Goal: Transaction & Acquisition: Purchase product/service

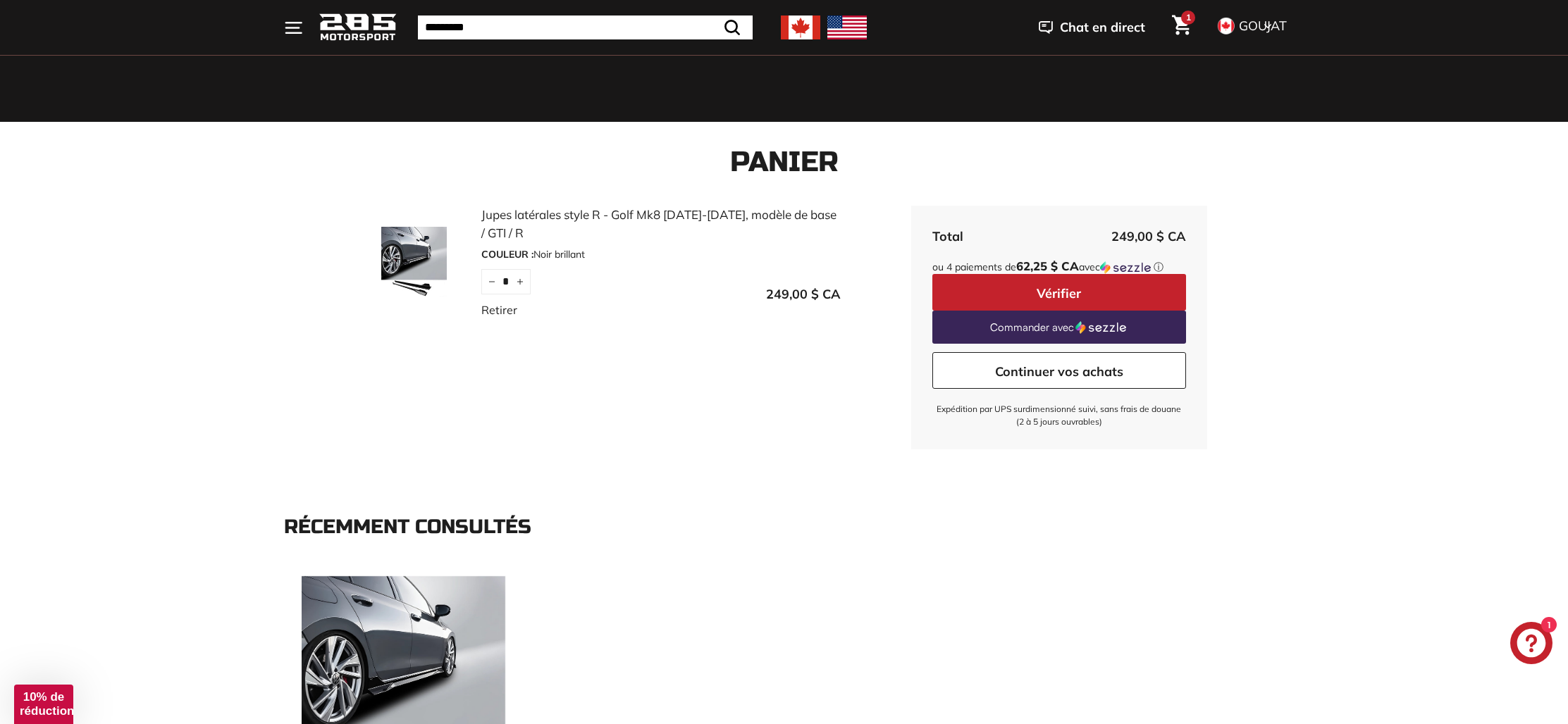
scroll to position [389, 0]
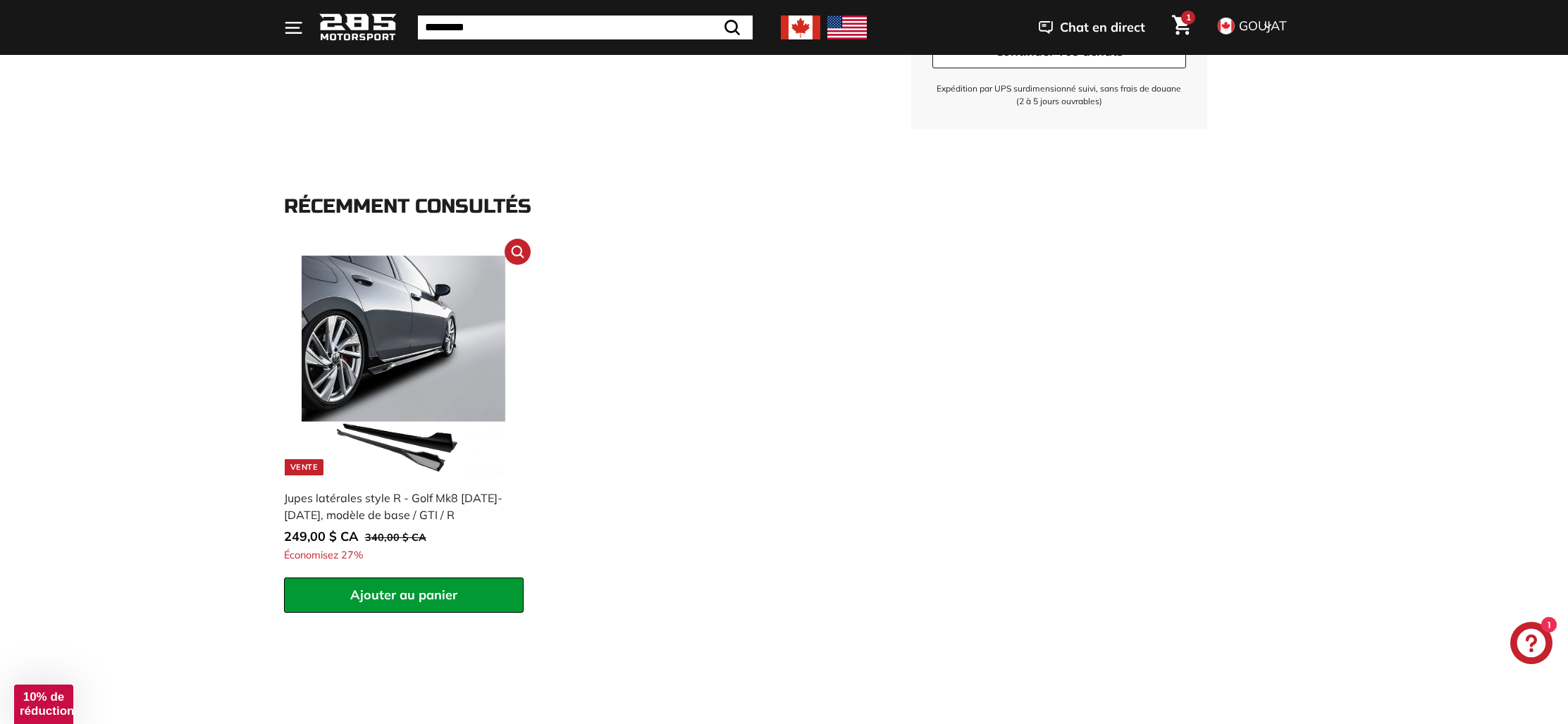
click at [465, 379] on img at bounding box center [403, 366] width 220 height 220
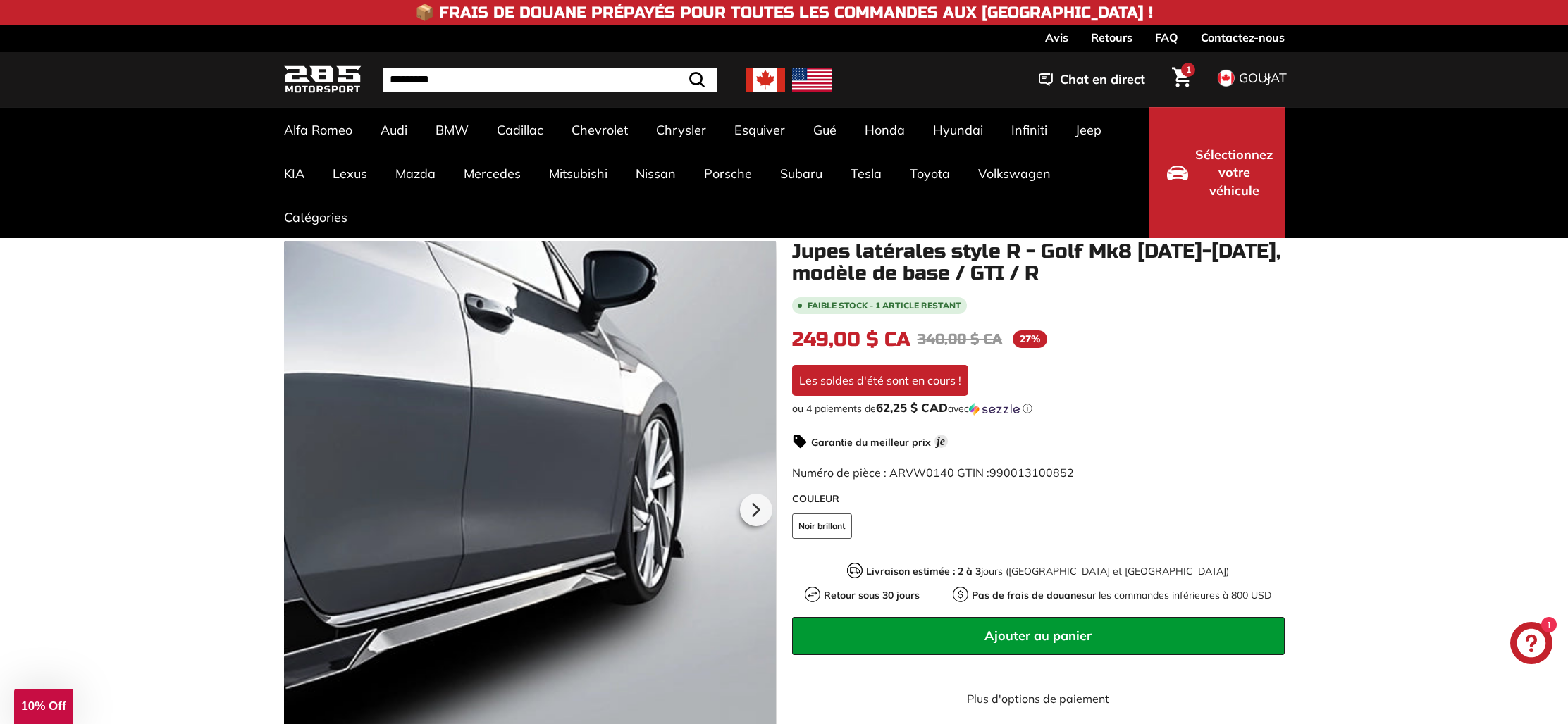
scroll to position [119, 0]
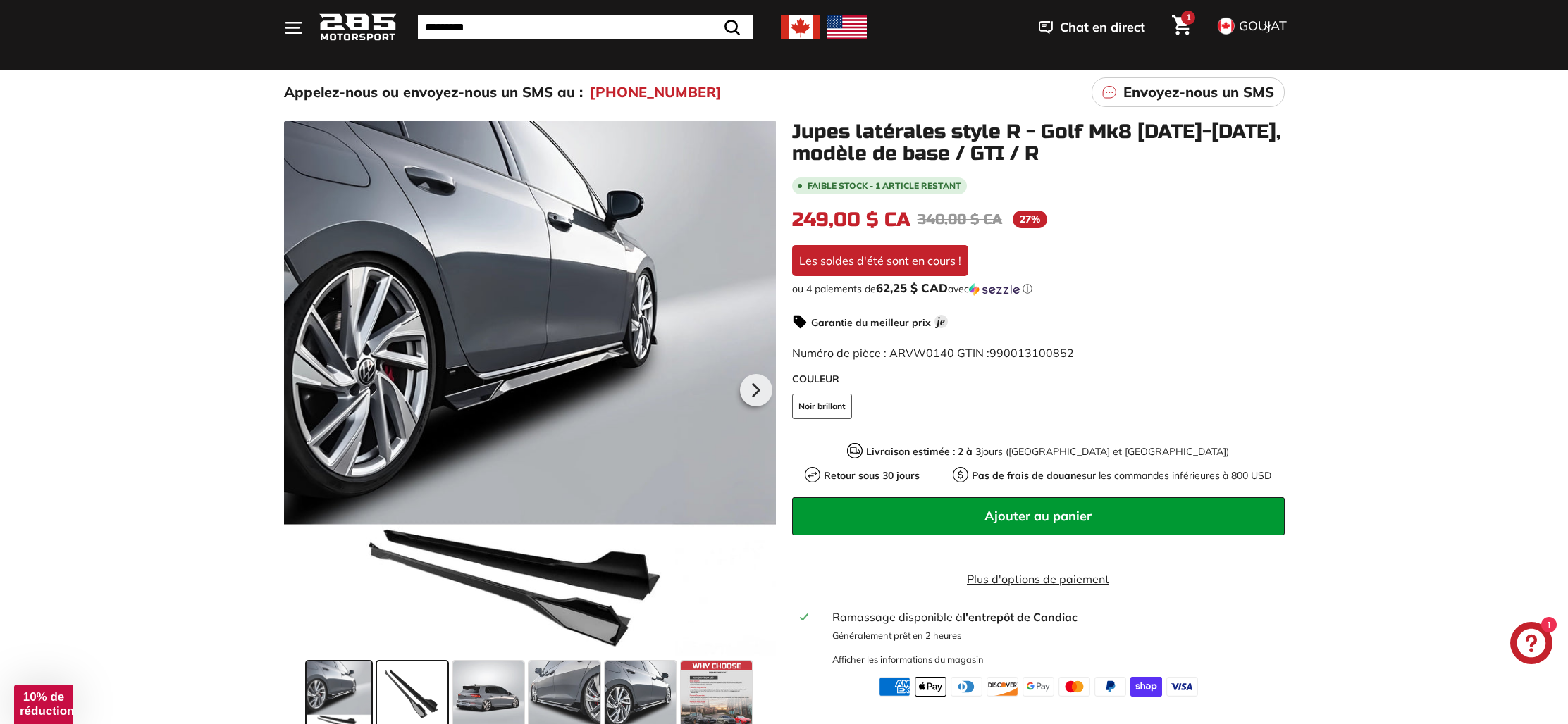
click at [419, 684] on span at bounding box center [412, 696] width 71 height 71
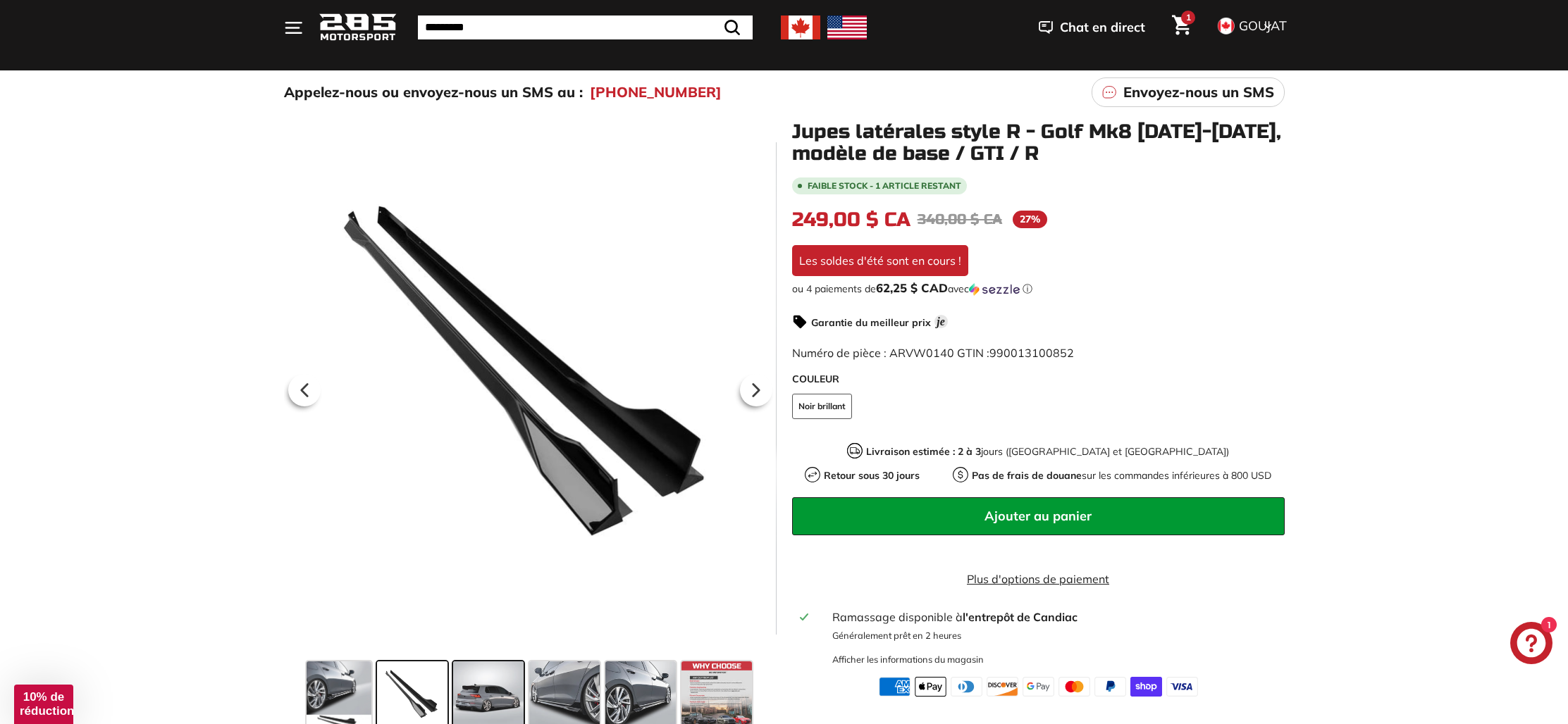
click at [496, 696] on span at bounding box center [488, 696] width 71 height 71
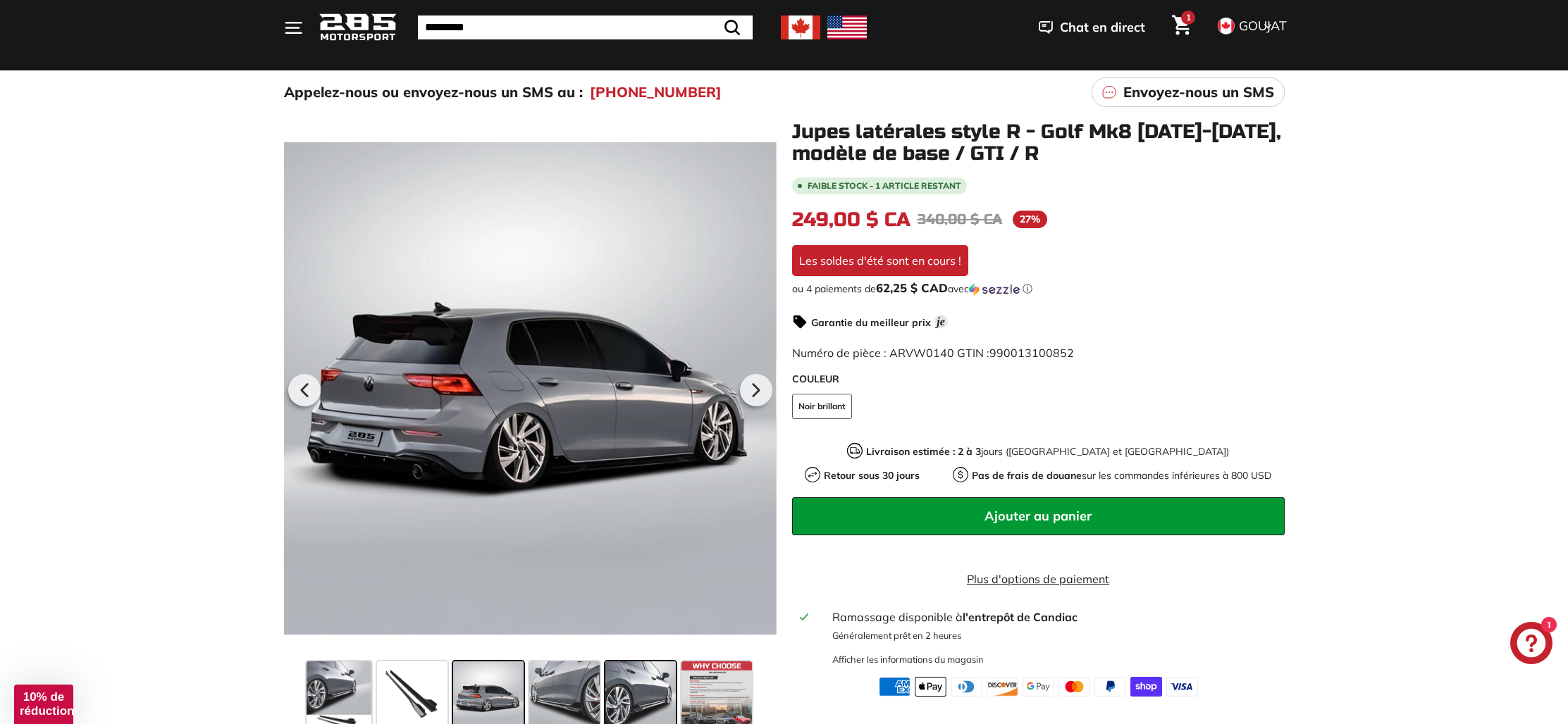
click at [634, 696] on span at bounding box center [640, 696] width 71 height 71
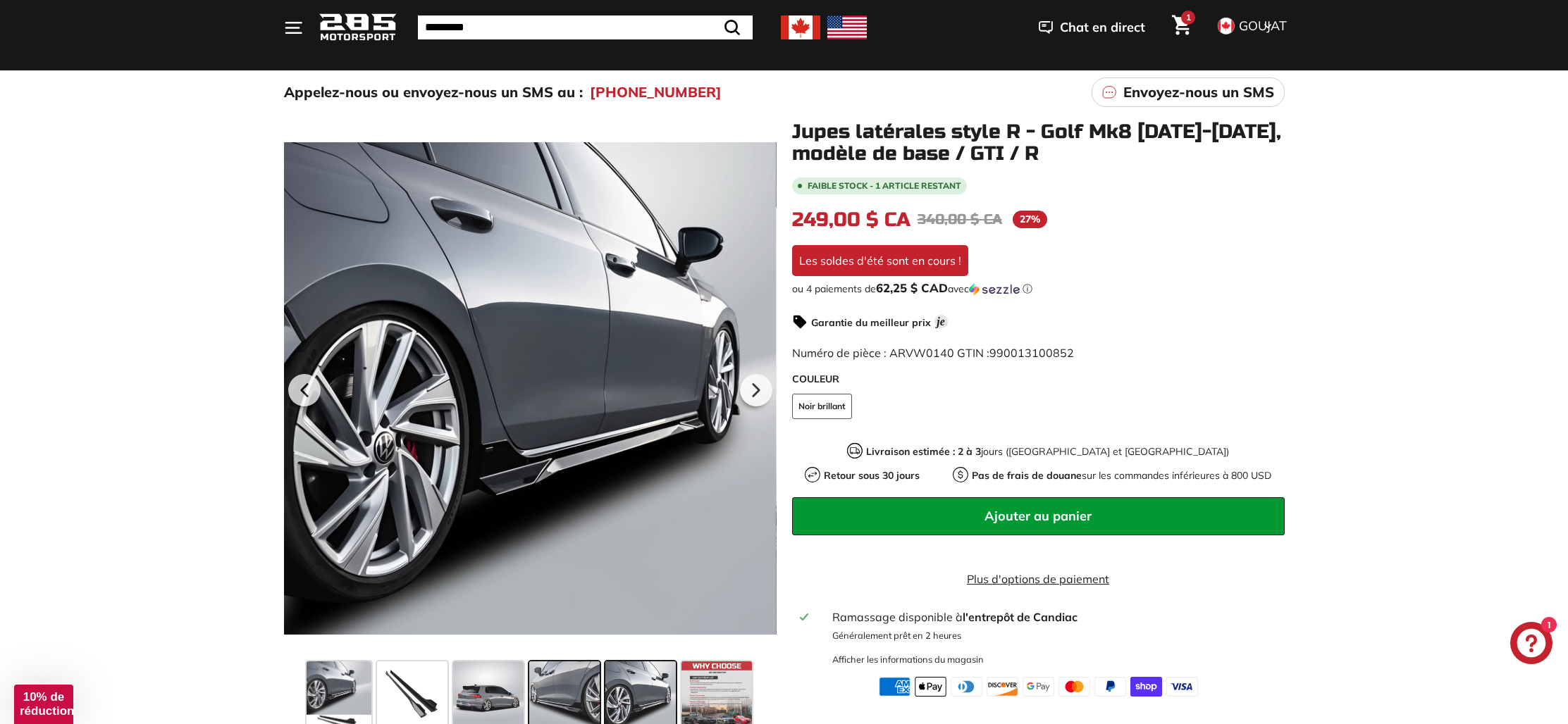
click at [561, 696] on span at bounding box center [564, 696] width 71 height 71
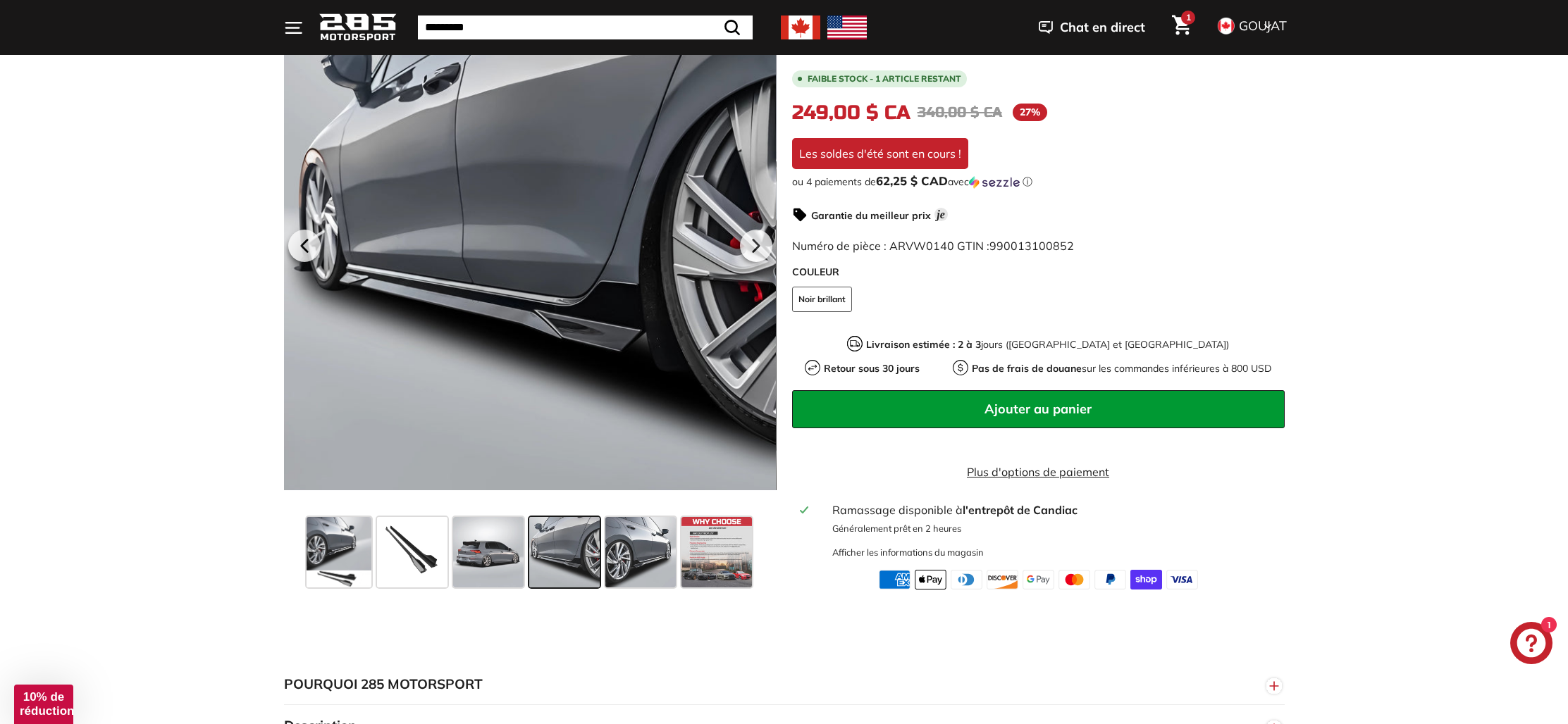
scroll to position [0, 0]
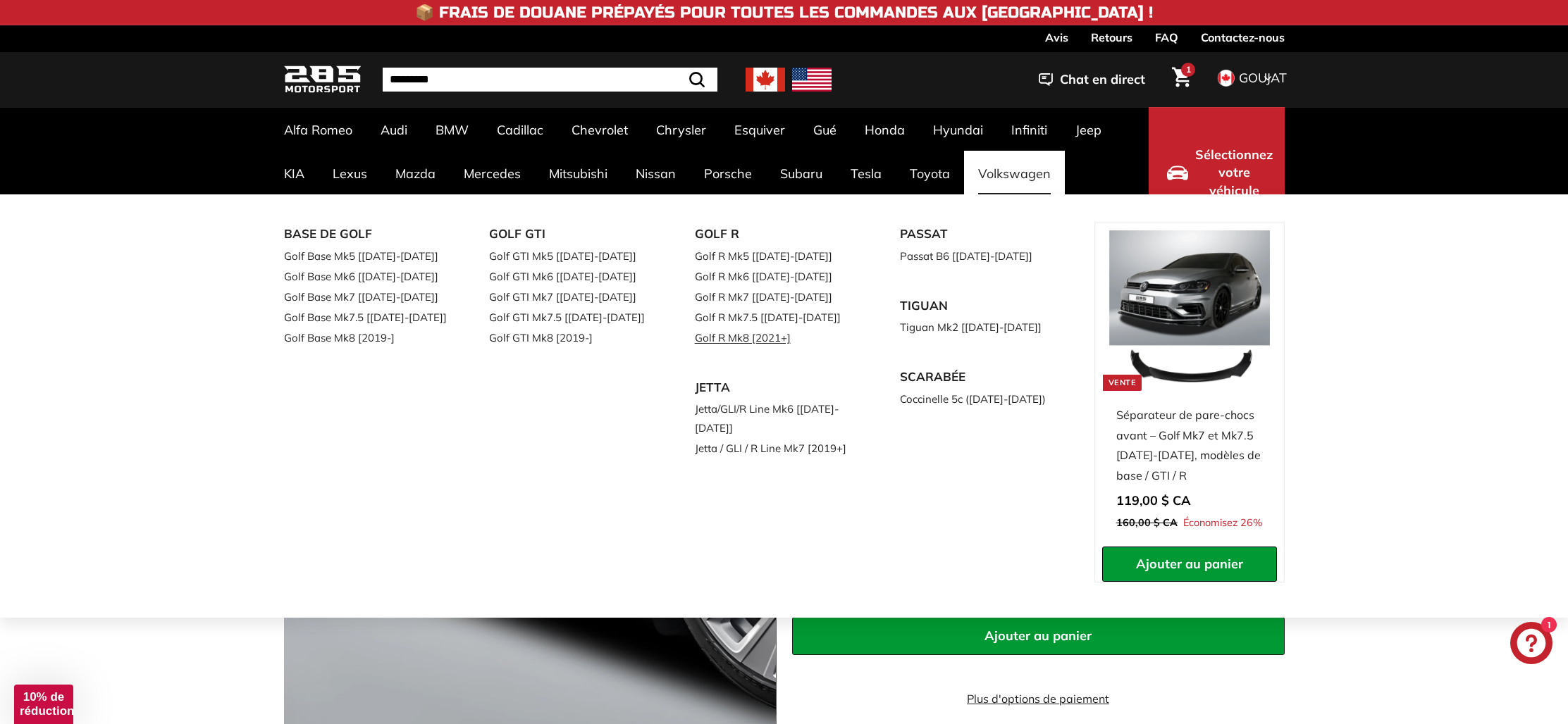
click at [770, 335] on font "Golf R Mk8 [2021+]" at bounding box center [743, 338] width 95 height 14
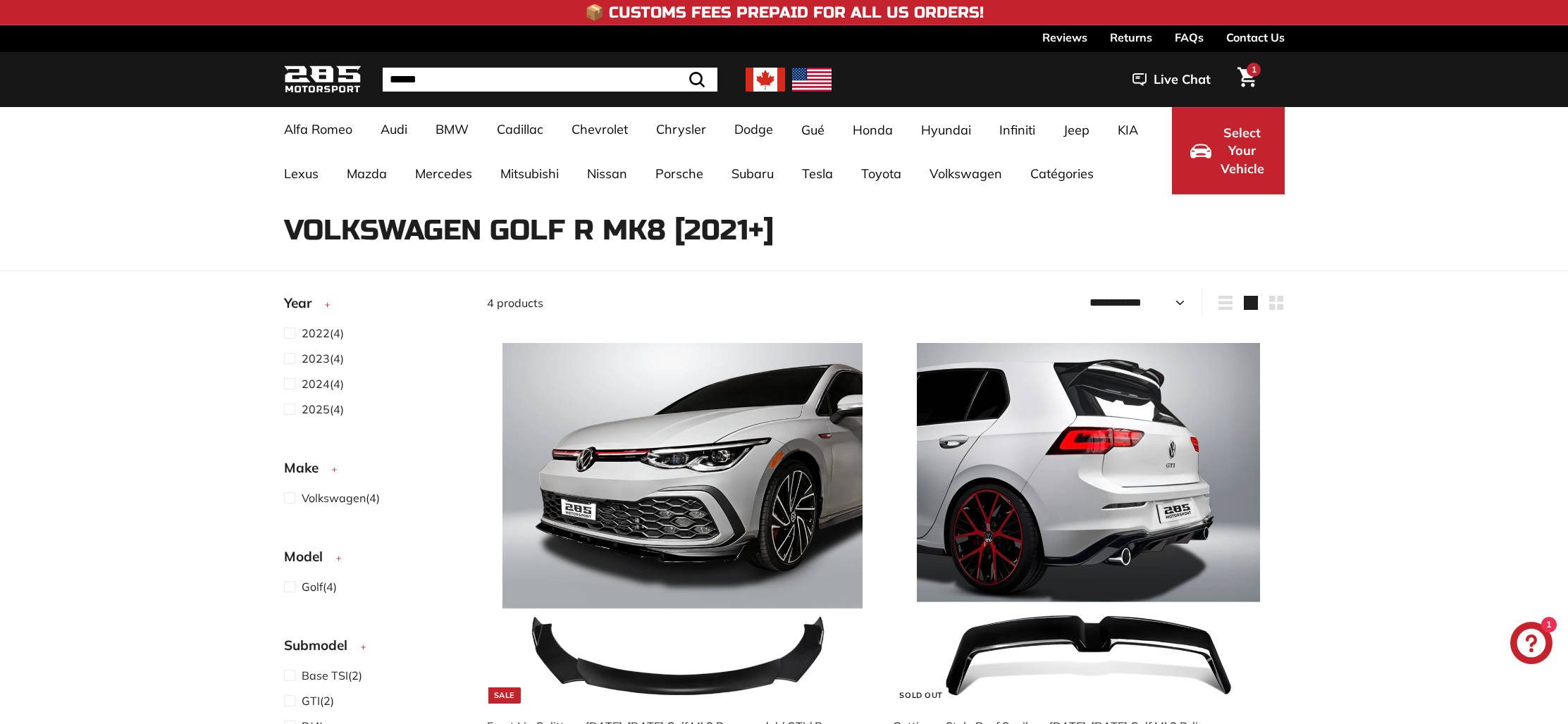
select select "**********"
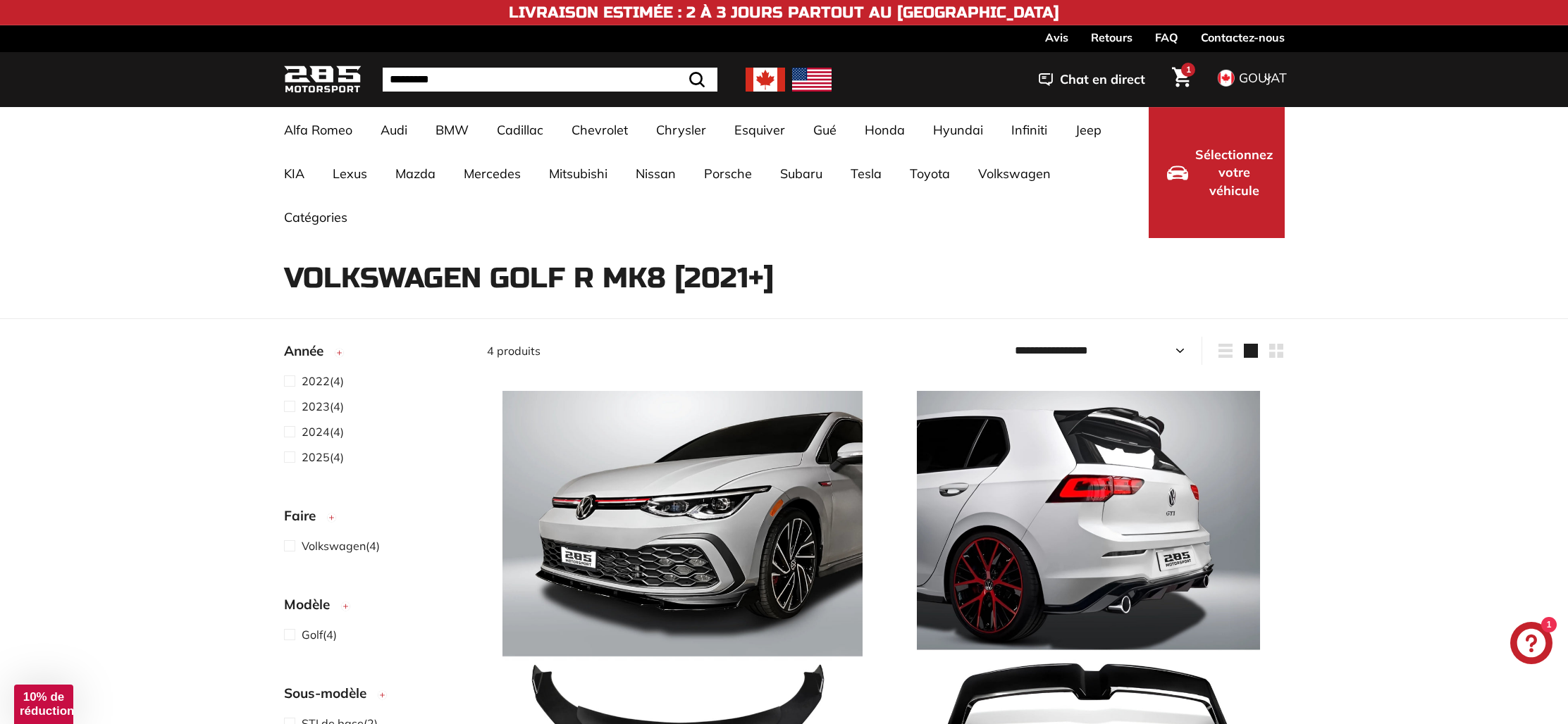
click at [1182, 81] on icon "Panier" at bounding box center [1181, 77] width 19 height 19
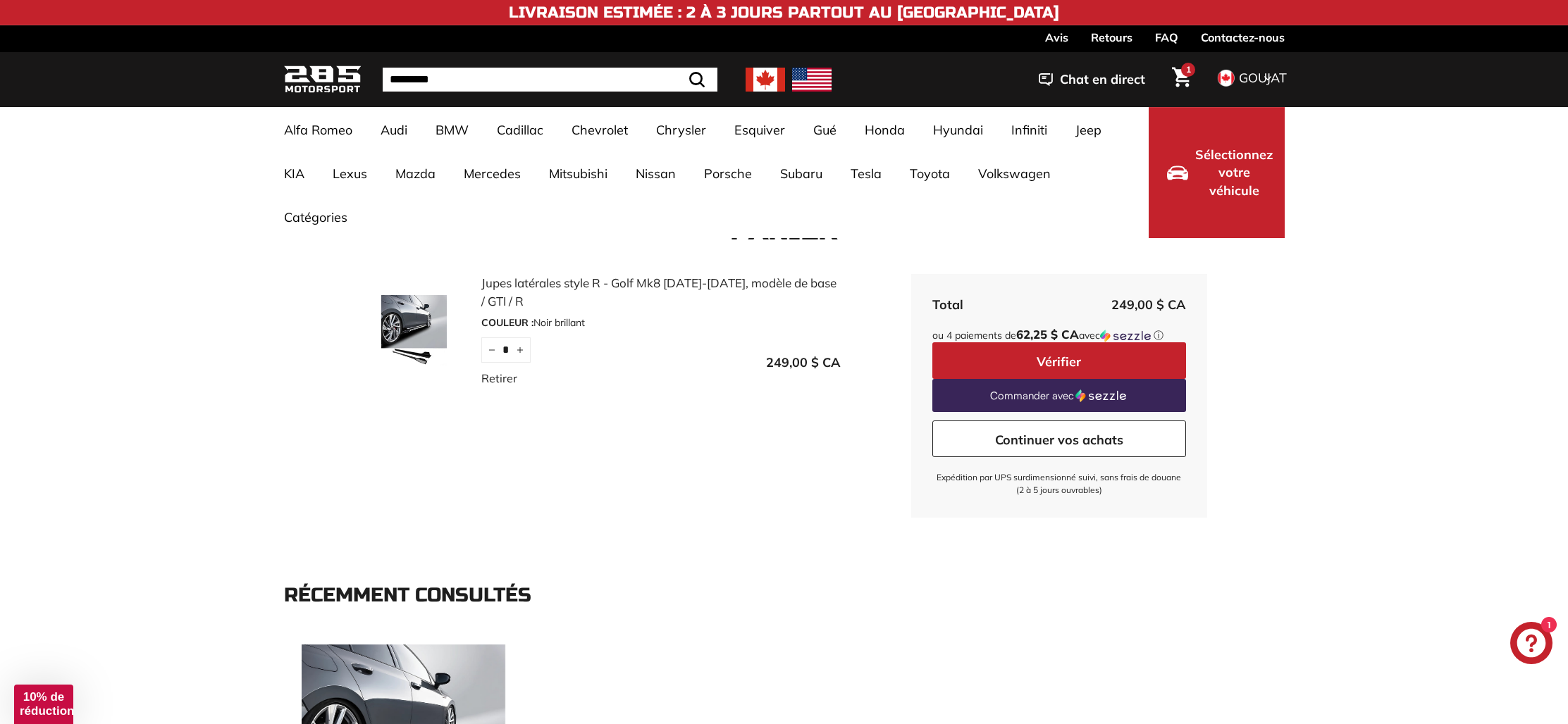
click at [1177, 72] on icon "Panier" at bounding box center [1181, 77] width 19 height 19
click at [1058, 450] on link "Continuer vos achats" at bounding box center [1058, 439] width 253 height 37
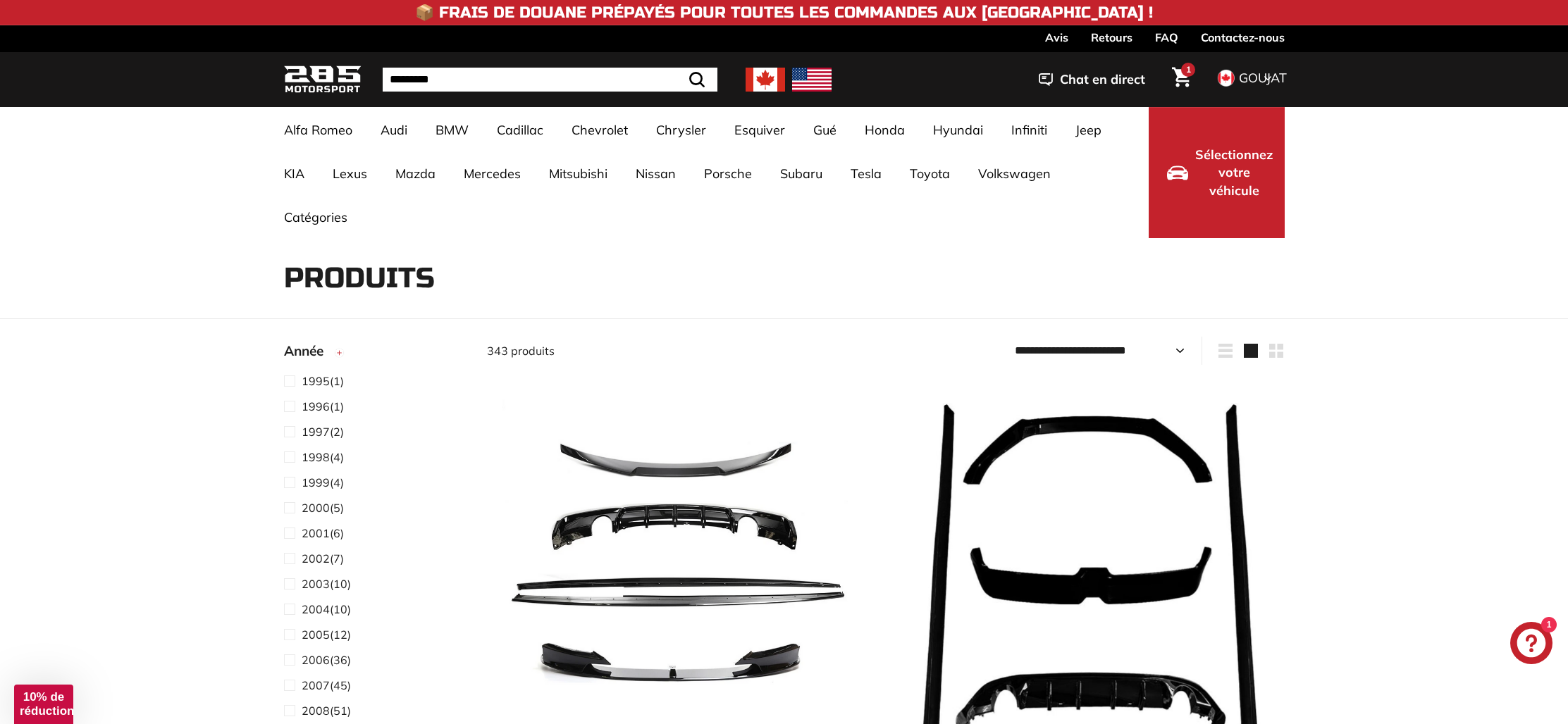
click at [1178, 78] on icon "Panier" at bounding box center [1181, 77] width 19 height 20
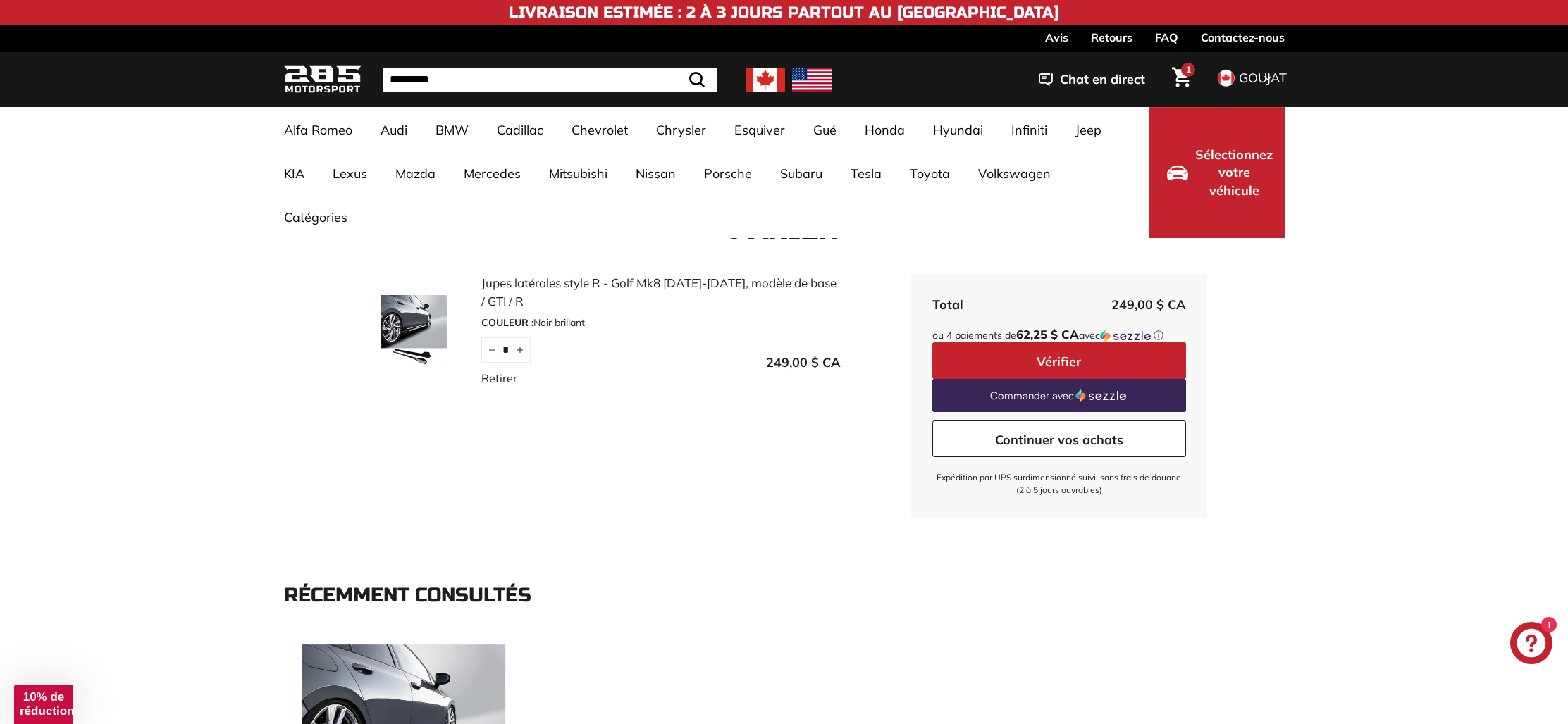
click at [1085, 364] on button "Vérifier" at bounding box center [1058, 361] width 253 height 37
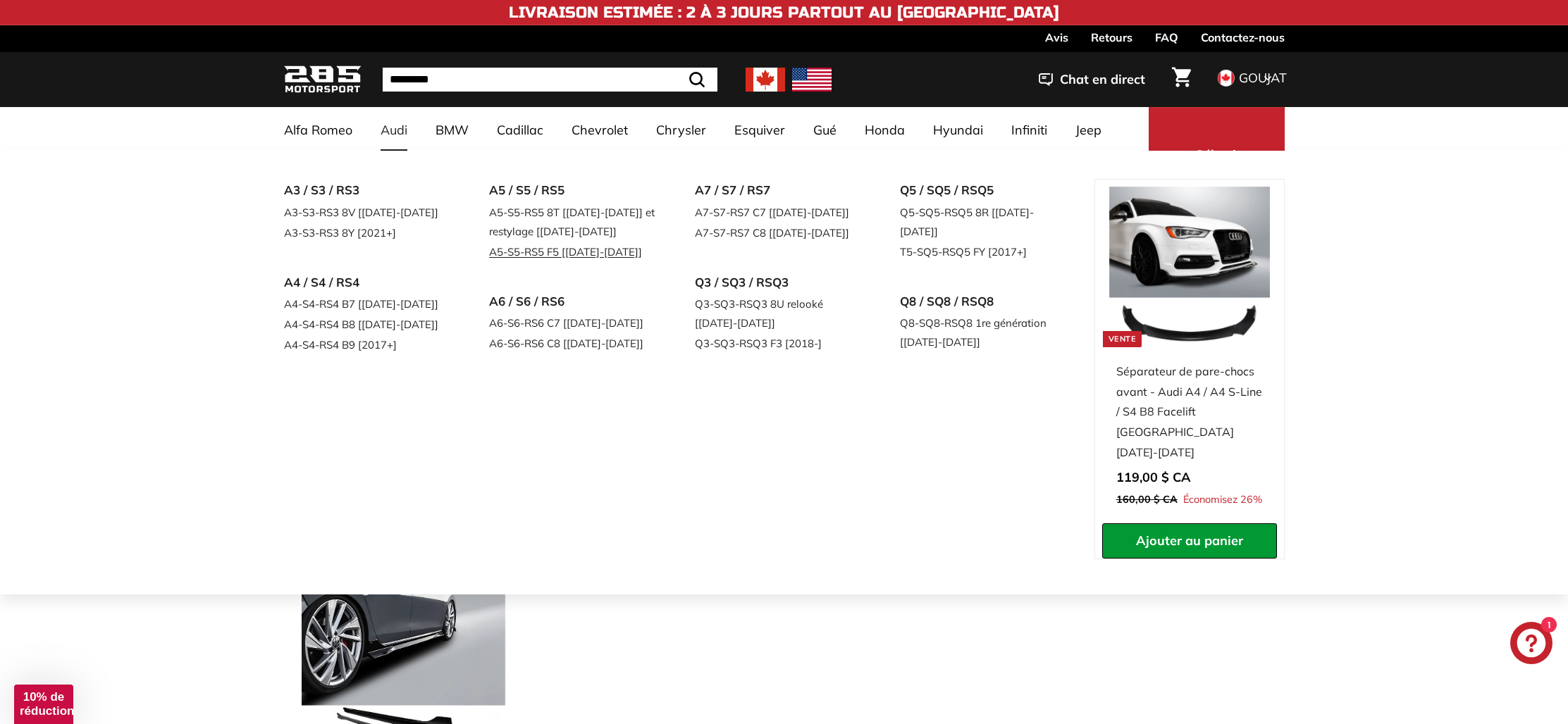
click at [584, 252] on font "A5-S5-RS5 F5 [[DATE]-[DATE]]" at bounding box center [566, 251] width 153 height 14
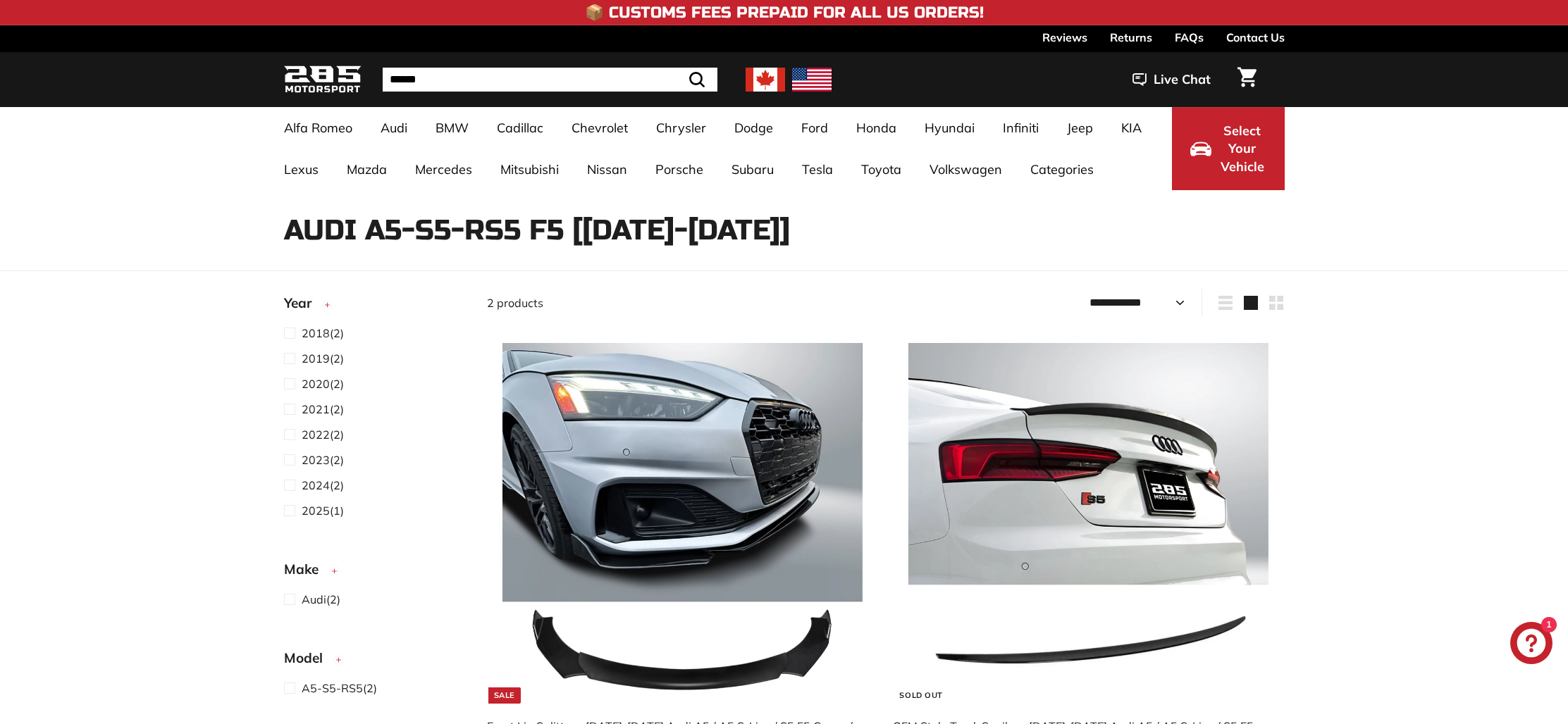
select select "**********"
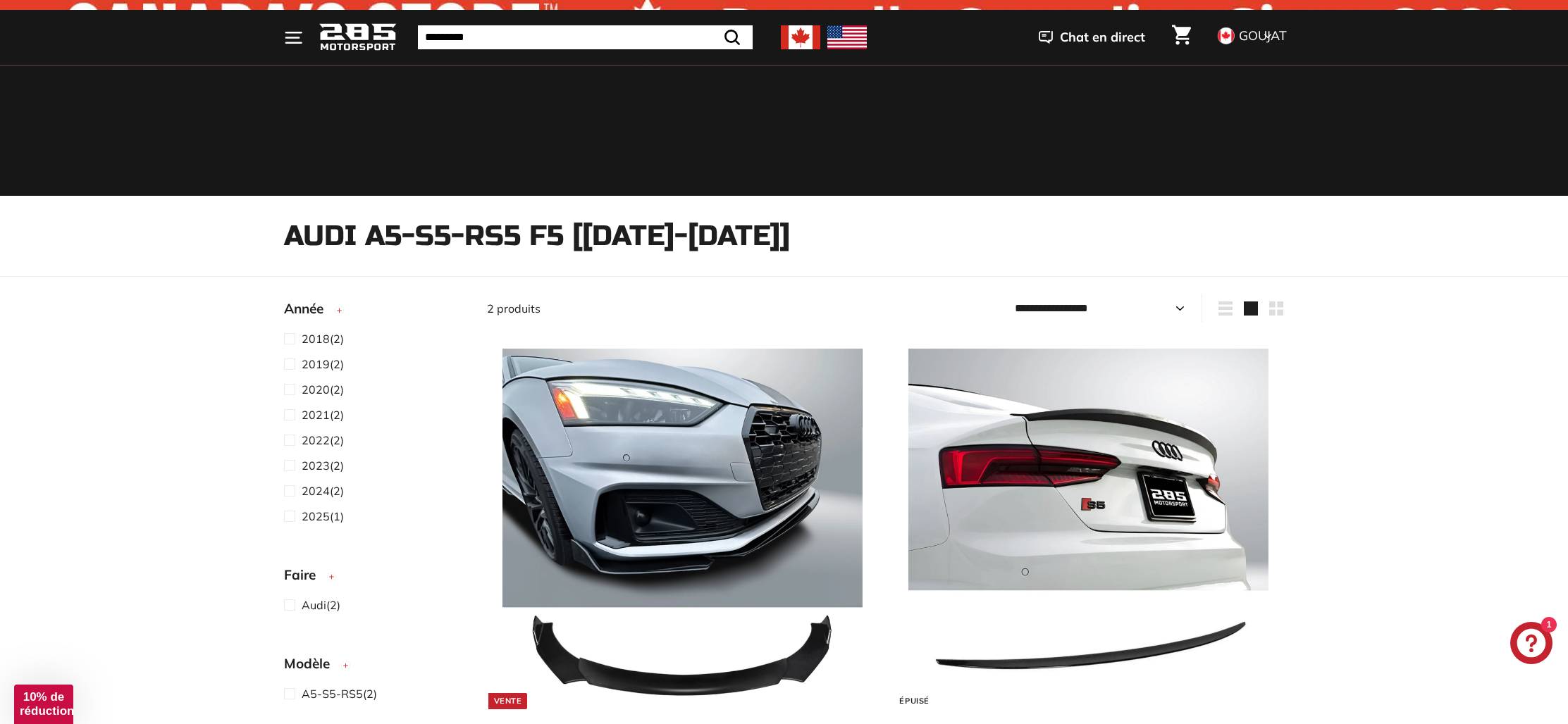
scroll to position [45, 0]
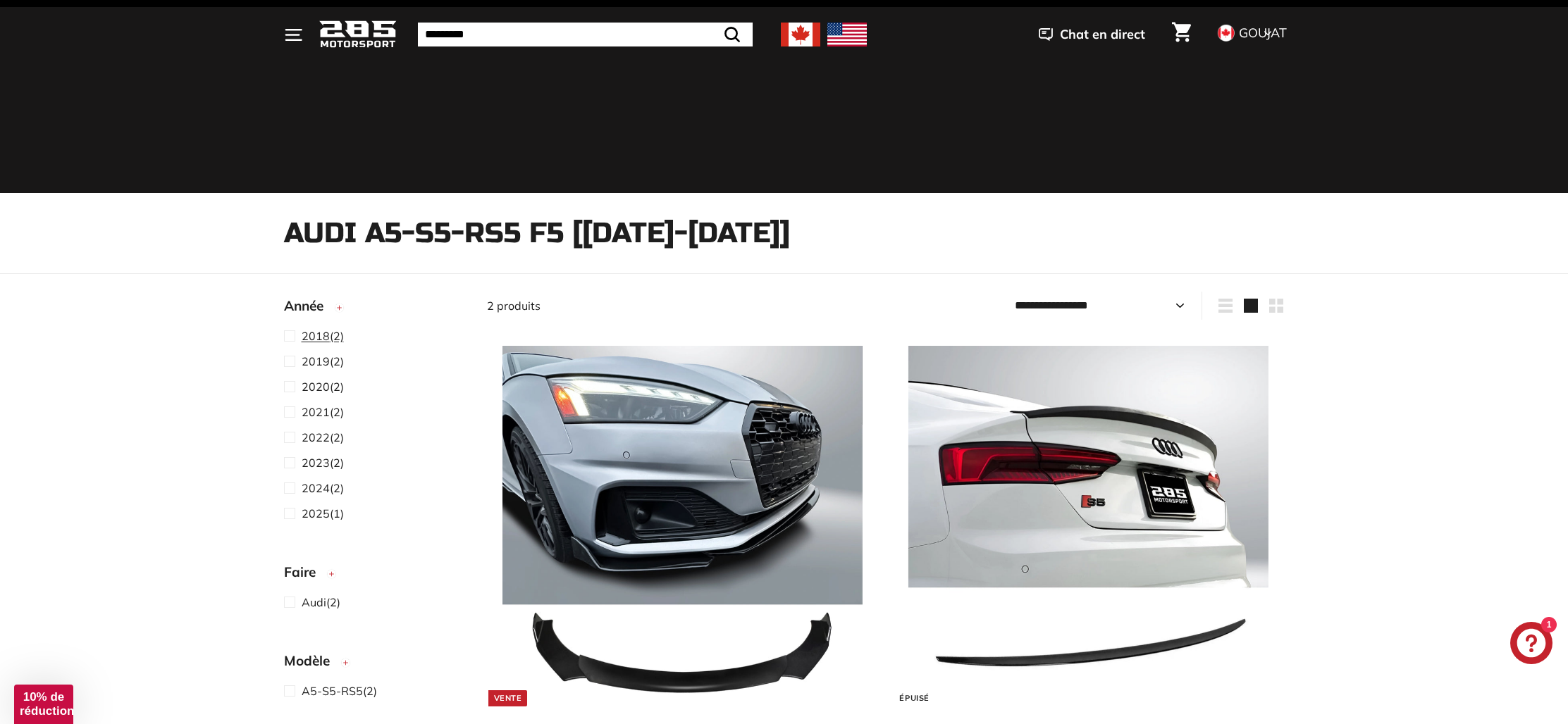
click at [330, 338] on font "(2)" at bounding box center [336, 335] width 14 height 14
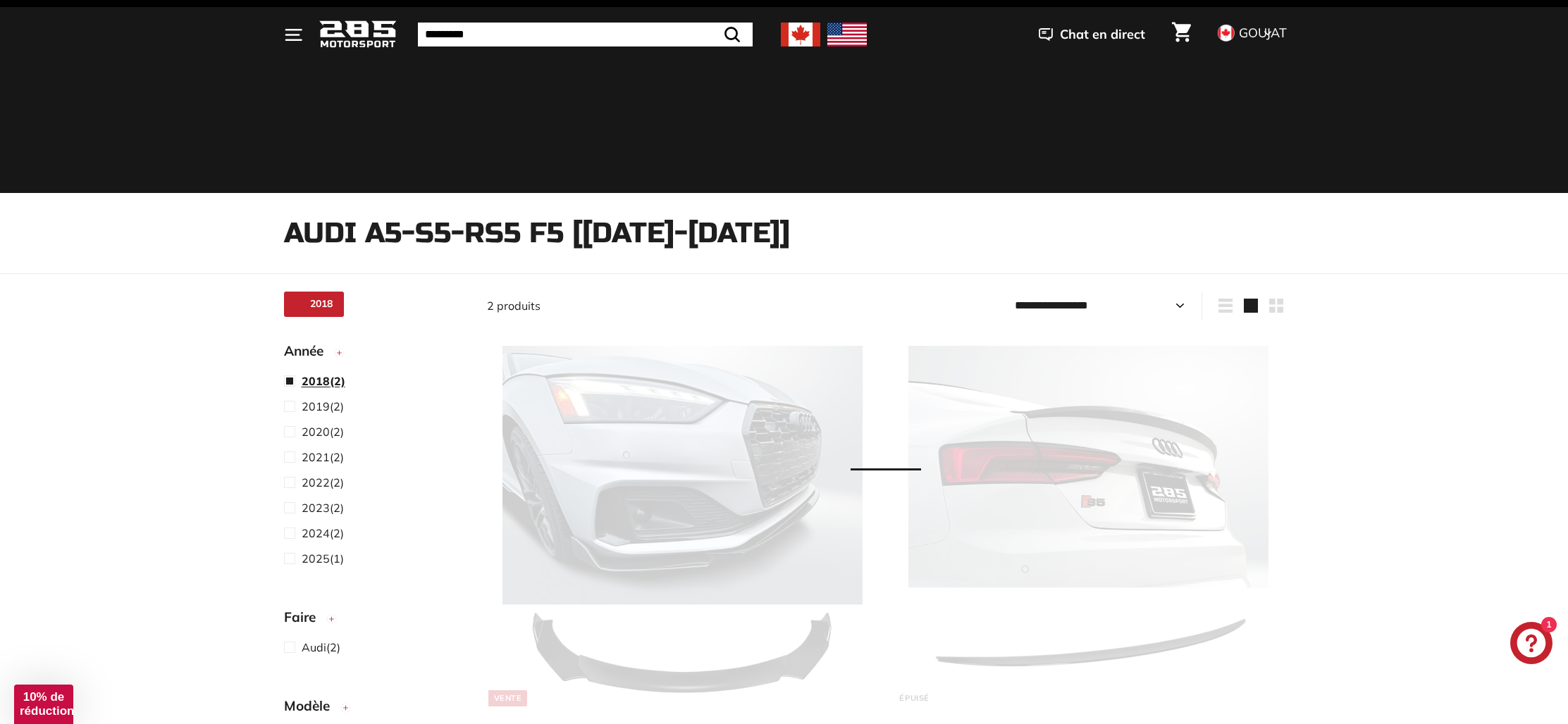
scroll to position [37, 0]
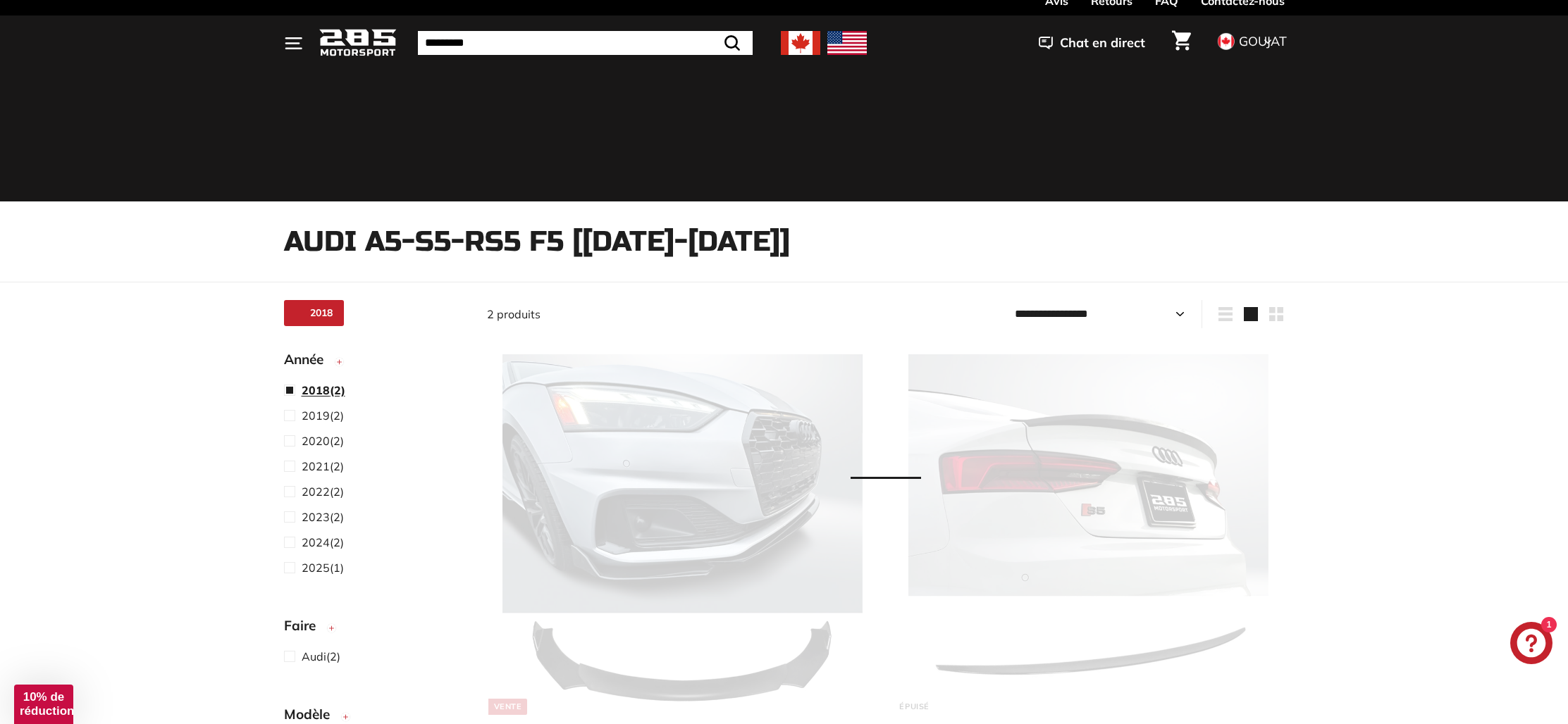
select select "**********"
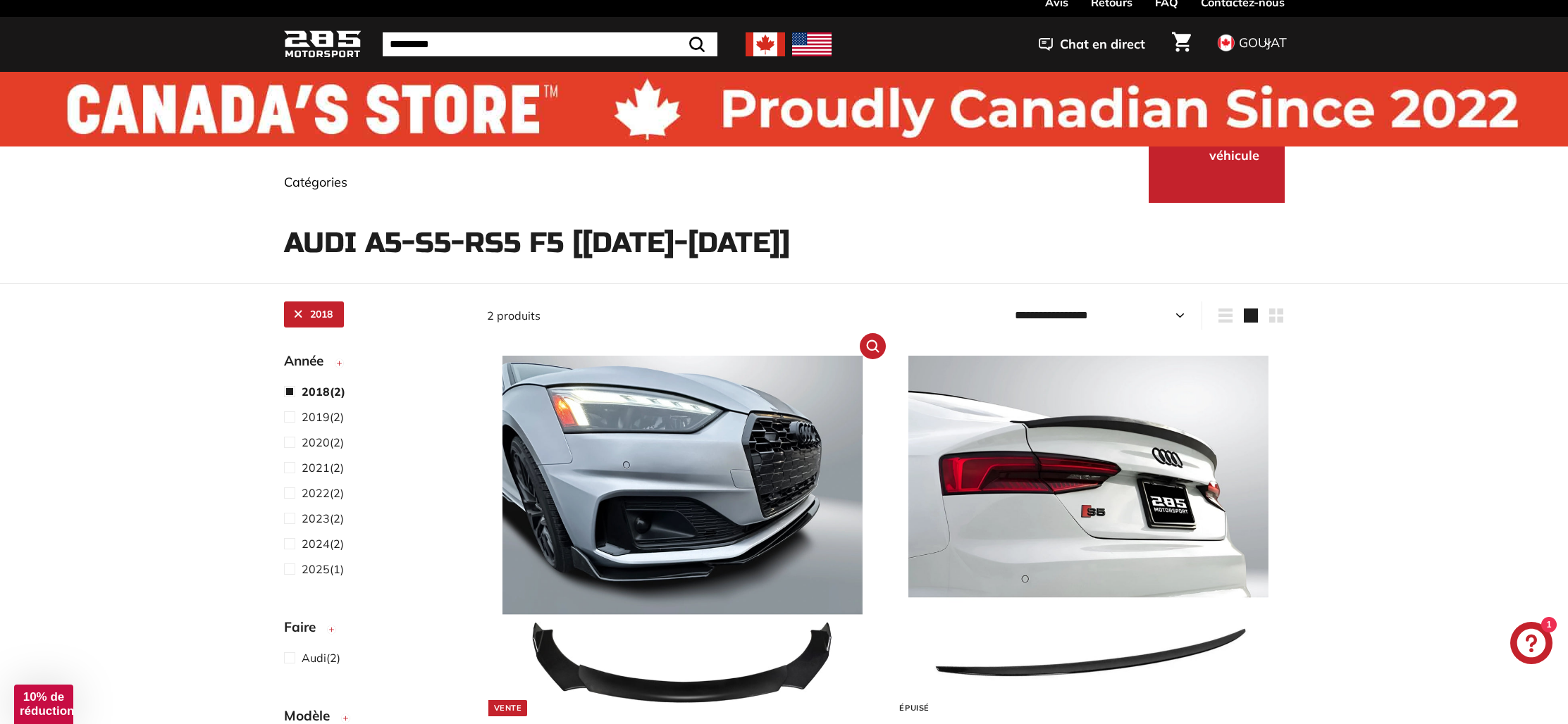
scroll to position [0, 0]
